Goal: Task Accomplishment & Management: Manage account settings

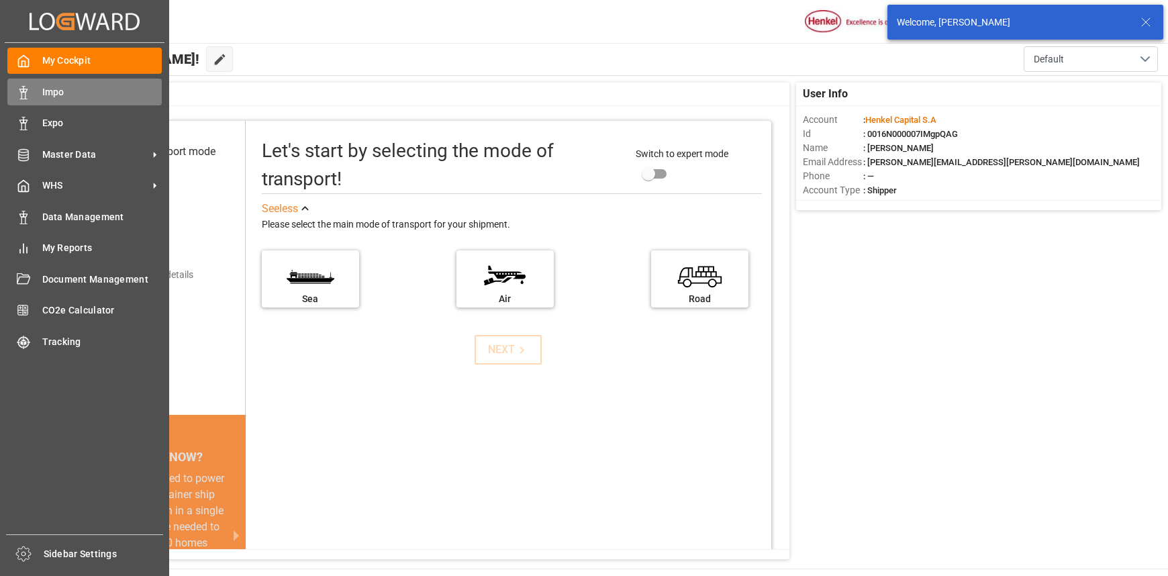
click at [32, 93] on div "Impo Impo" at bounding box center [84, 92] width 154 height 26
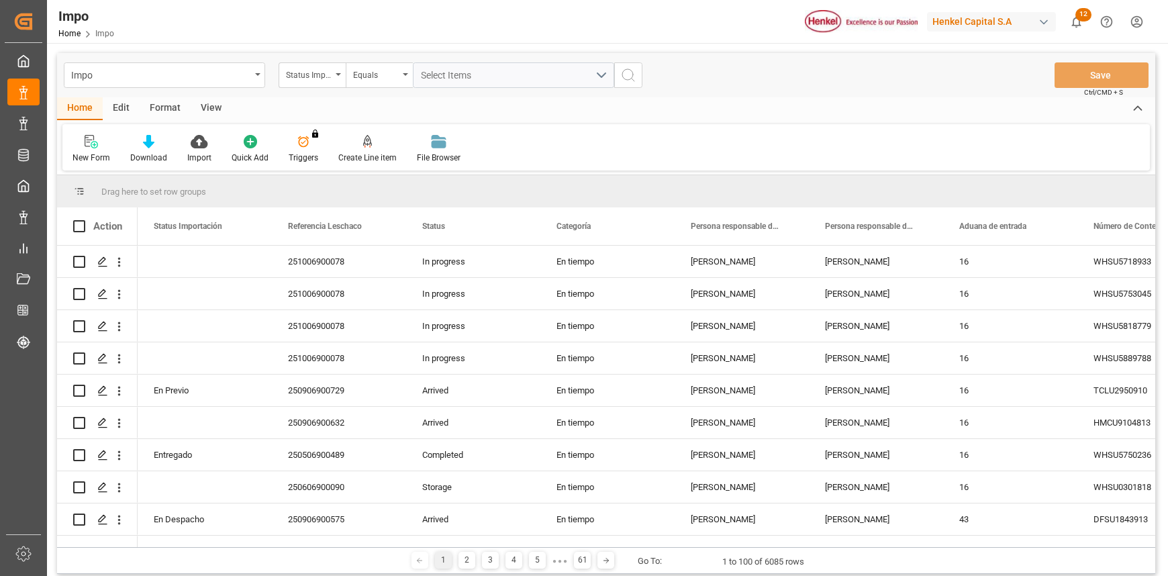
click at [113, 107] on div "Edit" at bounding box center [121, 108] width 37 height 23
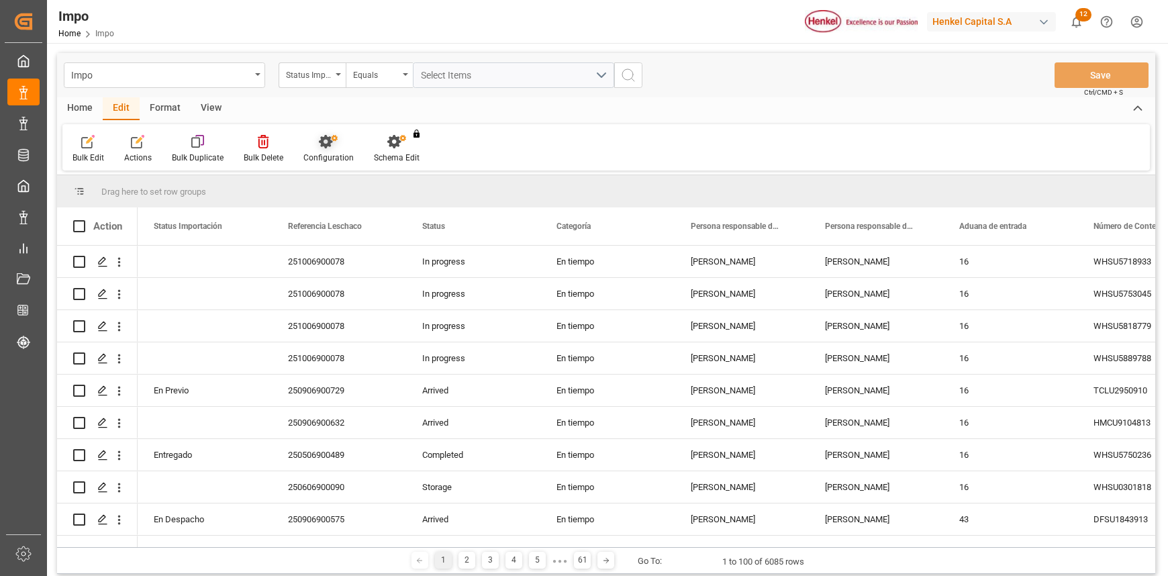
click at [336, 138] on div at bounding box center [328, 141] width 50 height 14
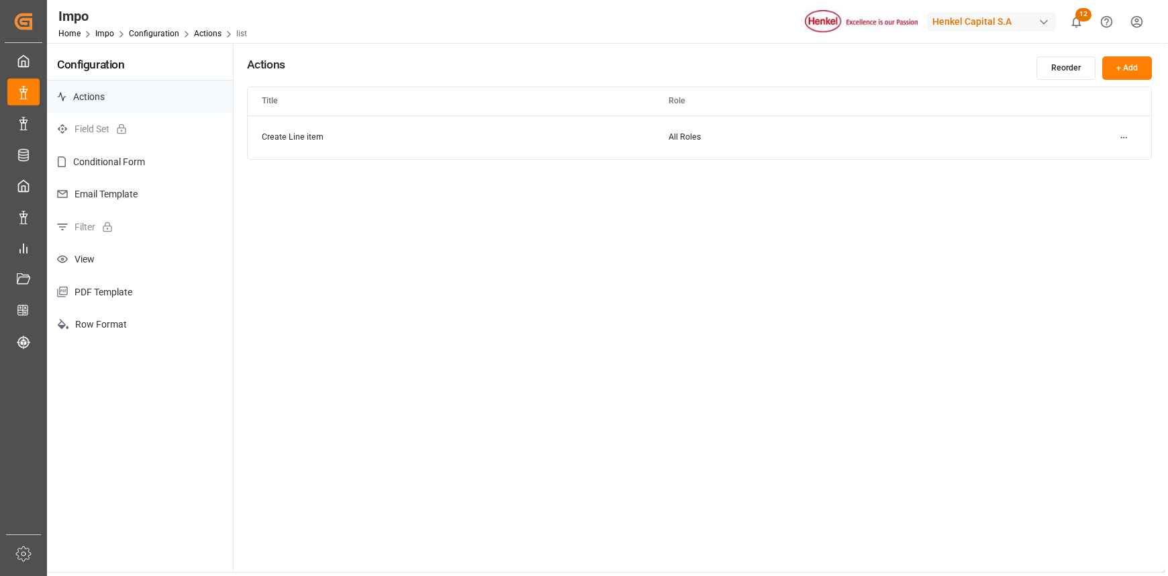
click at [111, 188] on p "Email Template" at bounding box center [140, 194] width 186 height 33
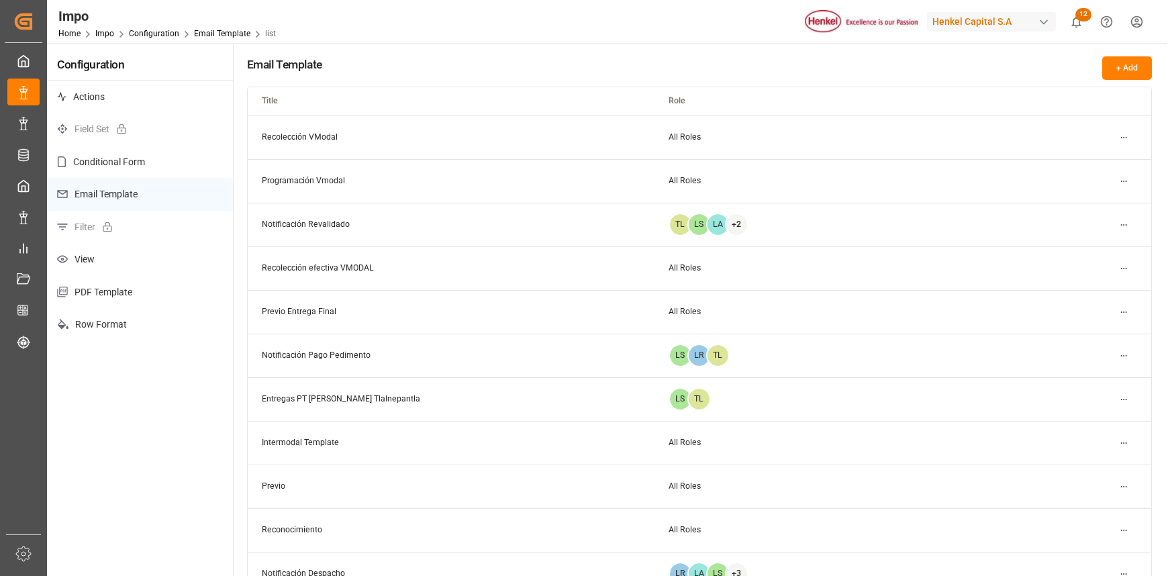
click at [110, 287] on p "PDF Template" at bounding box center [140, 292] width 186 height 33
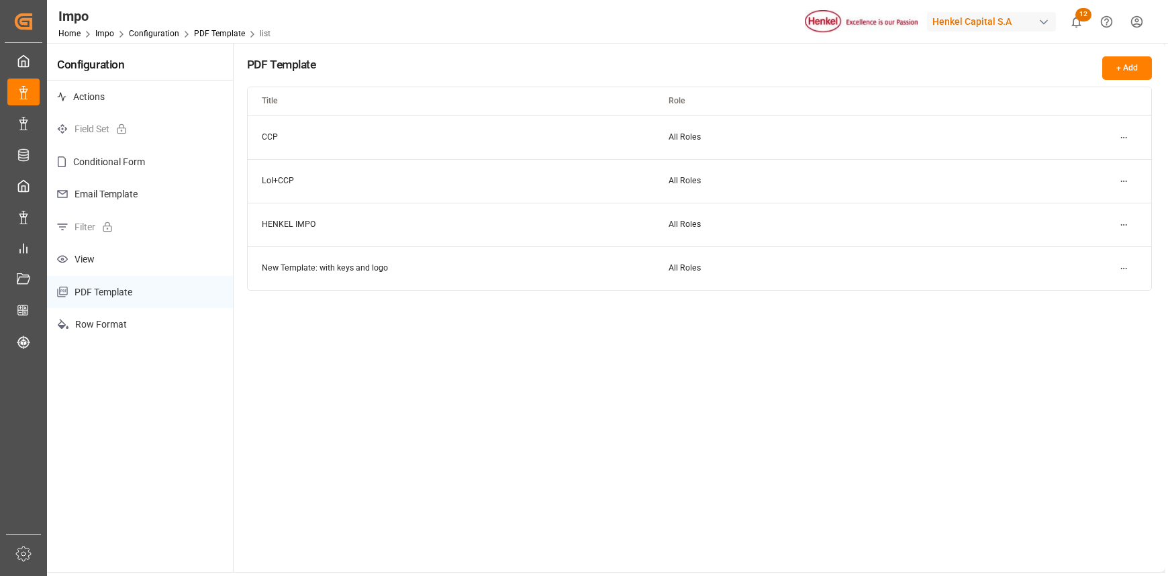
click at [107, 273] on p "View" at bounding box center [140, 259] width 186 height 33
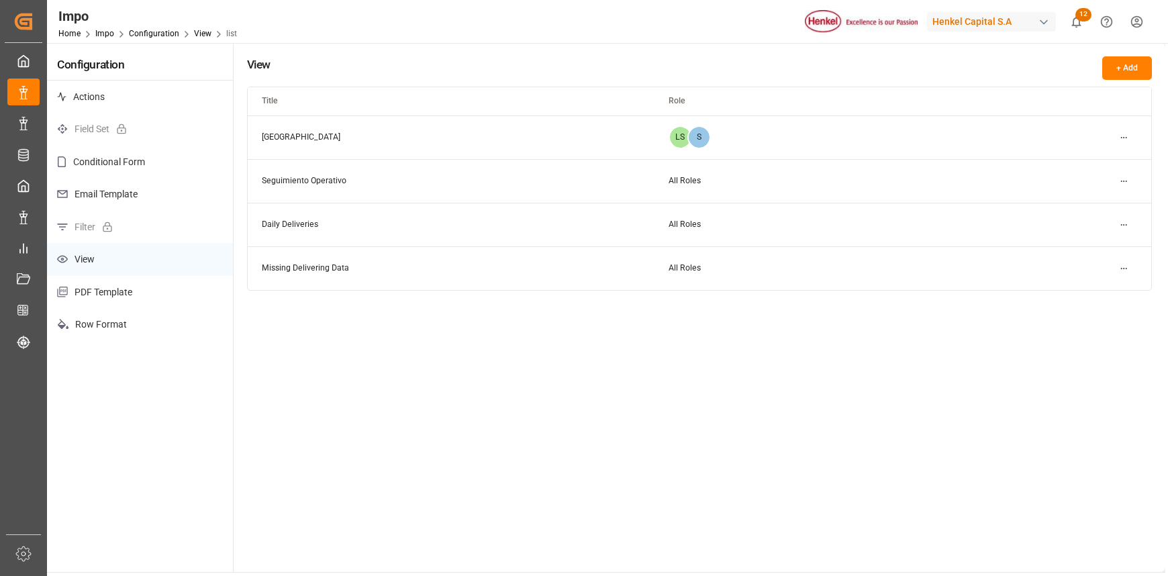
click at [1123, 134] on html "Created by potrace 1.15, written by [PERSON_NAME] [DATE]-[DATE] Created by potr…" at bounding box center [584, 288] width 1168 height 576
click at [1105, 161] on div "Edit" at bounding box center [1099, 164] width 69 height 19
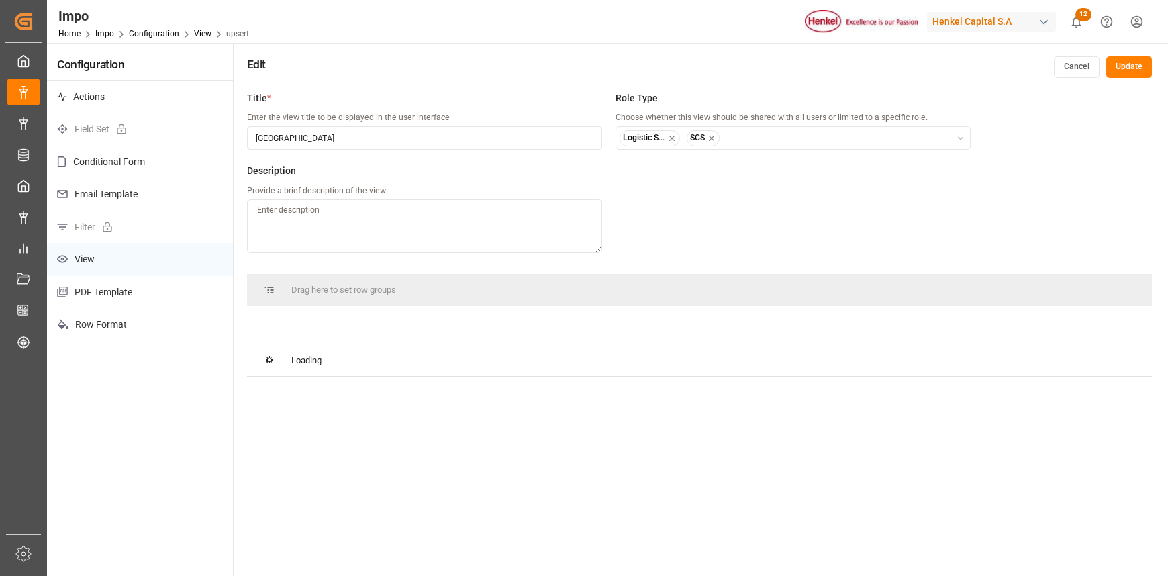
click at [301, 143] on input "[GEOGRAPHIC_DATA]" at bounding box center [424, 137] width 355 height 23
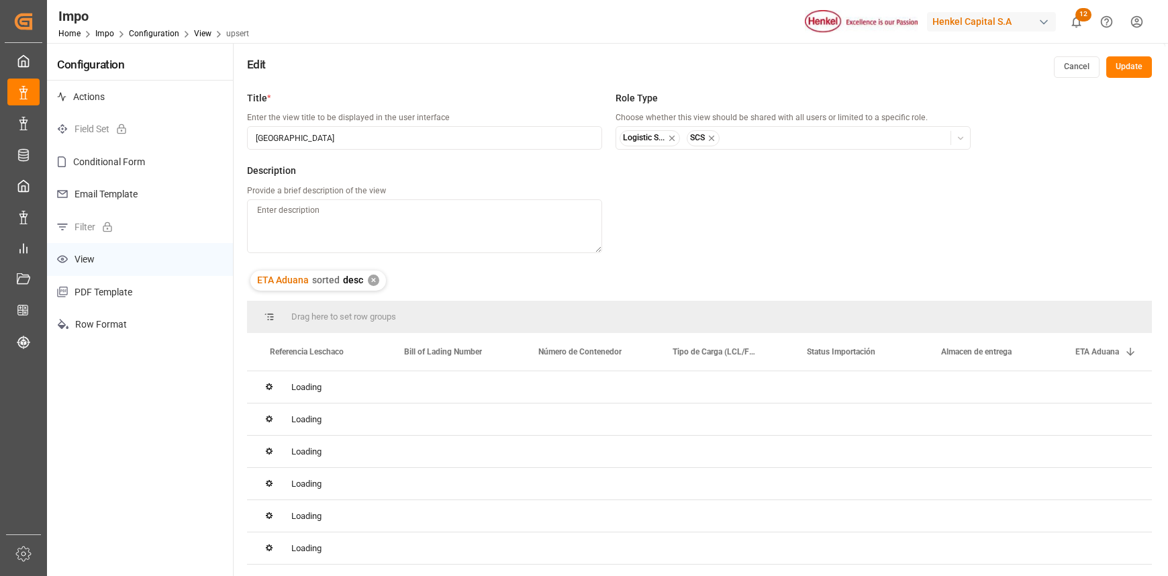
drag, startPoint x: 302, startPoint y: 138, endPoint x: 253, endPoint y: 140, distance: 49.1
click at [253, 140] on input "[GEOGRAPHIC_DATA]" at bounding box center [424, 137] width 355 height 23
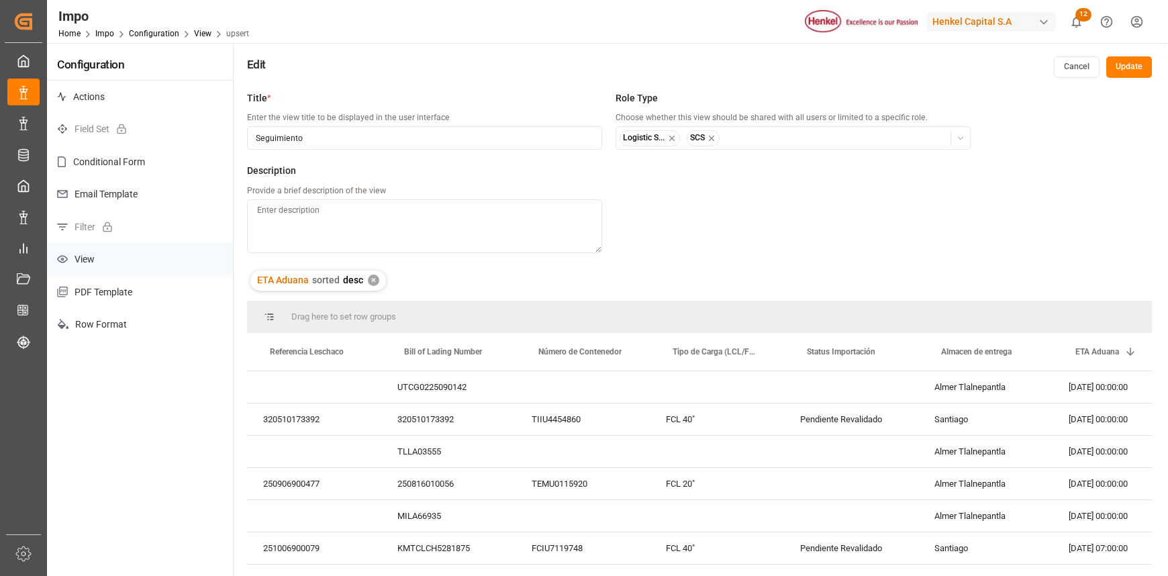
type input "Seguimiento"
click at [688, 207] on div "Title * Enter the view title to be displayed in the user interface Seguimiento …" at bounding box center [609, 179] width 724 height 176
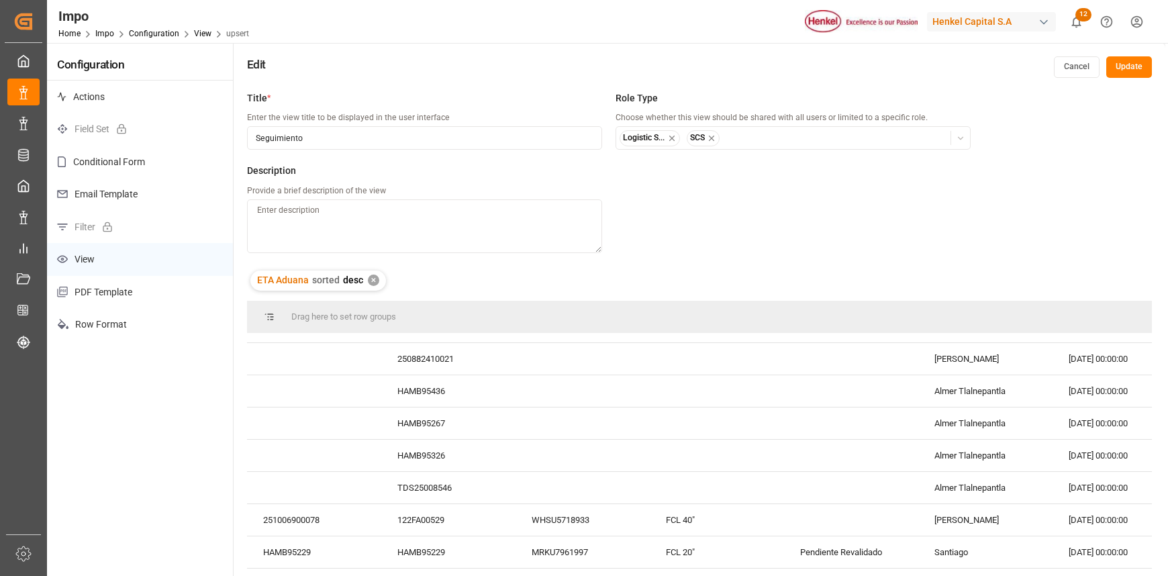
scroll to position [537, 0]
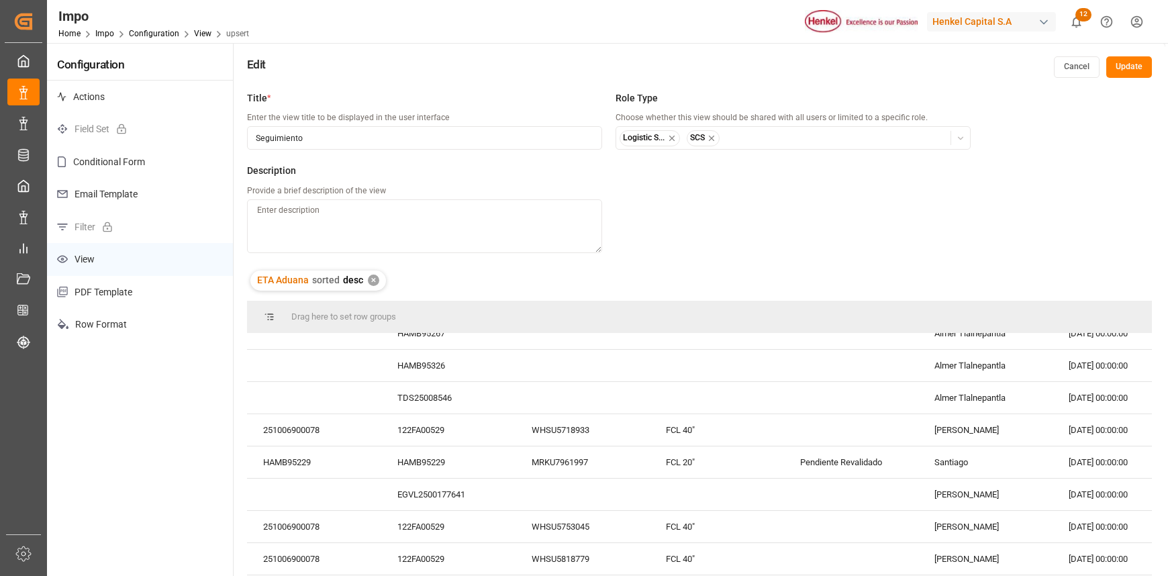
click at [1116, 74] on button "Update" at bounding box center [1129, 66] width 46 height 21
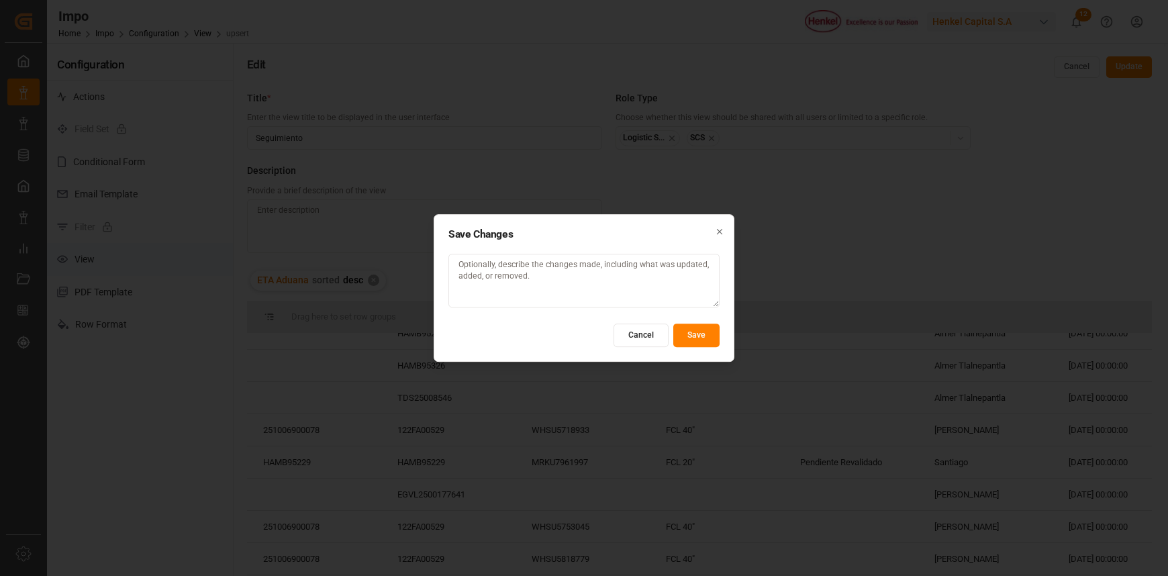
click at [702, 333] on button "Save" at bounding box center [696, 335] width 46 height 23
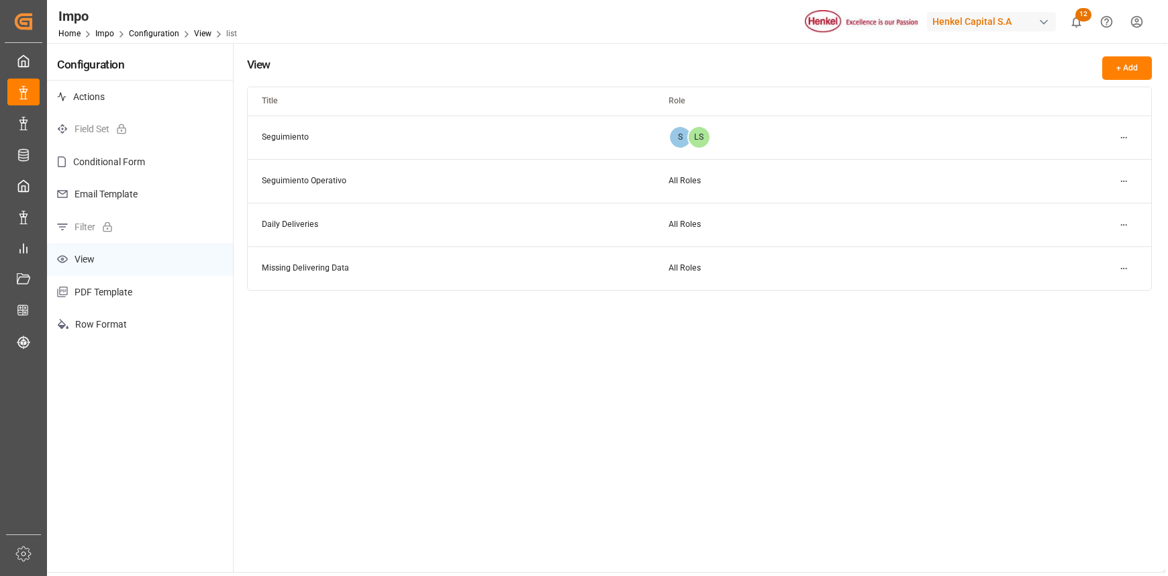
click at [91, 218] on p "Filter" at bounding box center [140, 227] width 186 height 33
click at [1135, 20] on html "Created by potrace 1.15, written by [PERSON_NAME] [DATE]-[DATE] Created by potr…" at bounding box center [584, 288] width 1168 height 576
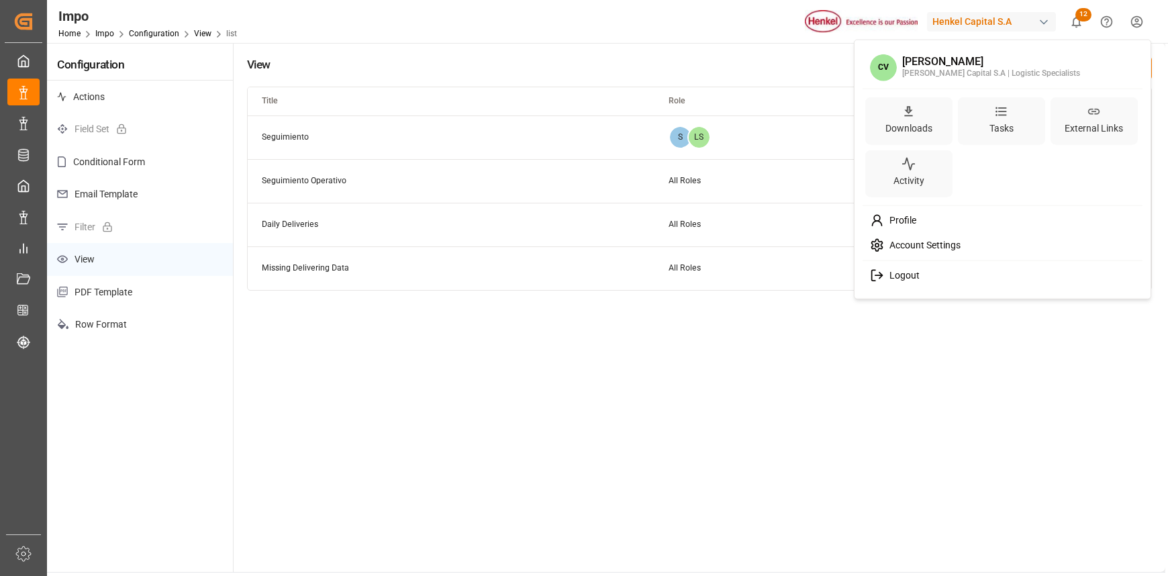
click at [932, 275] on div "Logout" at bounding box center [1002, 275] width 275 height 25
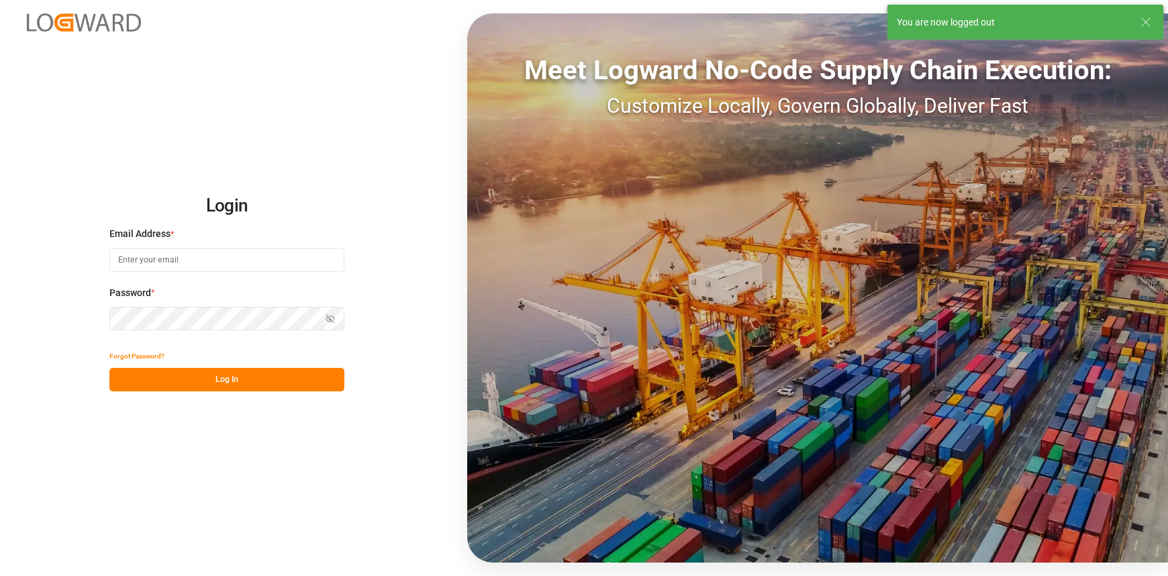
type input "[PERSON_NAME][EMAIL_ADDRESS][PERSON_NAME][DOMAIN_NAME]"
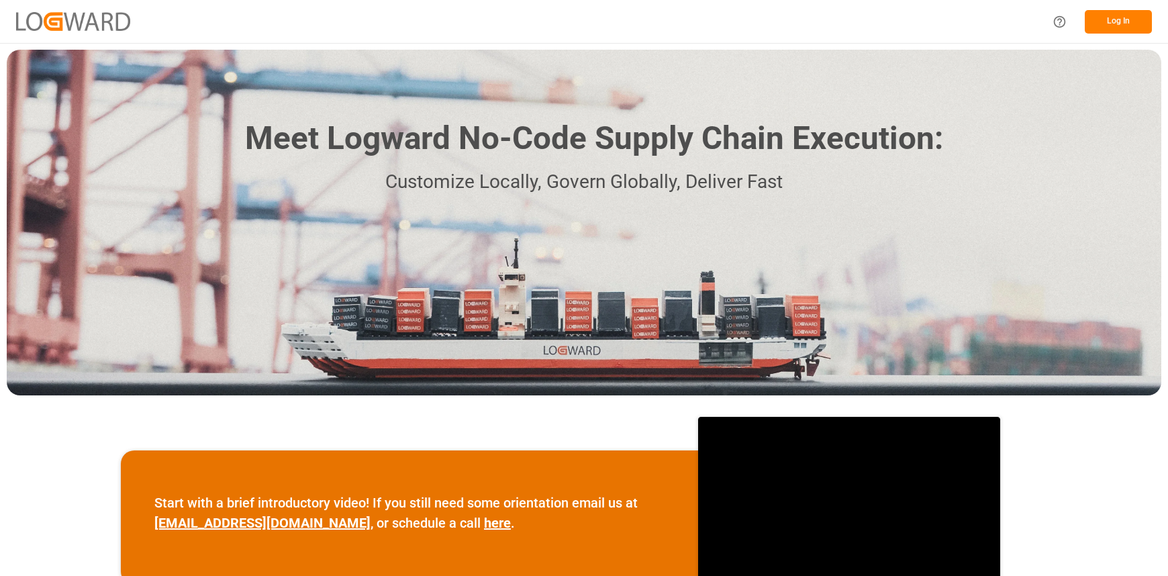
click at [1112, 7] on div "Log In" at bounding box center [1098, 22] width 107 height 30
click at [1112, 13] on button "Log In" at bounding box center [1118, 21] width 67 height 23
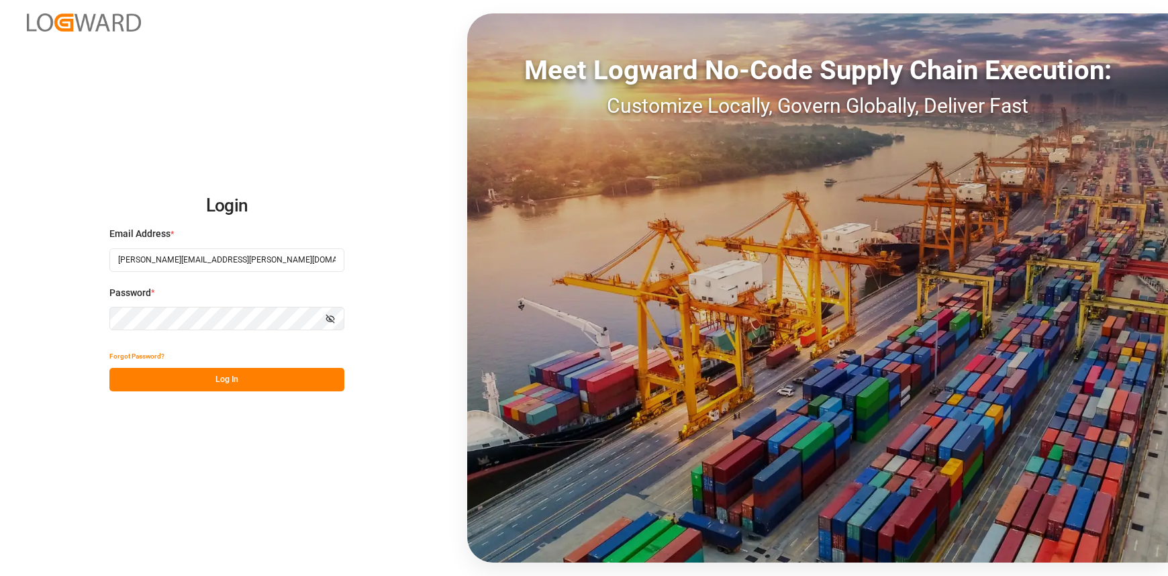
drag, startPoint x: 251, startPoint y: 262, endPoint x: 35, endPoint y: 248, distance: 216.6
click at [35, 248] on div "Login Email Address * carlos.villar@leschaco.com Password * Show password Forgo…" at bounding box center [584, 288] width 1168 height 576
type input "karla.chavez@leschaco.com"
click at [254, 373] on button "Log In" at bounding box center [226, 379] width 235 height 23
